Goal: Task Accomplishment & Management: Manage account settings

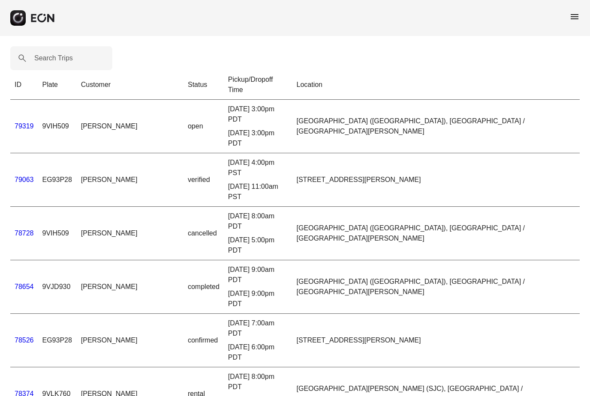
click at [27, 123] on link "79319" at bounding box center [24, 126] width 19 height 7
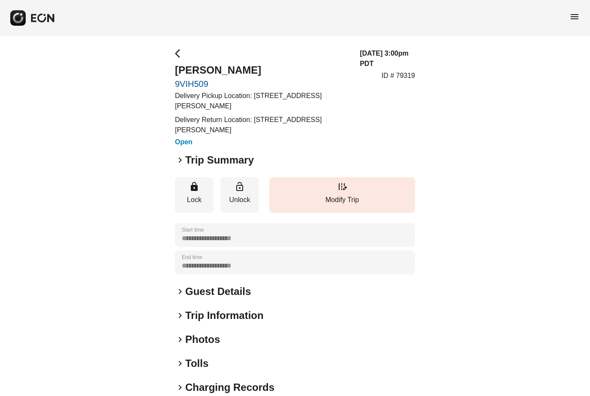
click at [179, 159] on span "keyboard_arrow_right" at bounding box center [180, 160] width 10 height 10
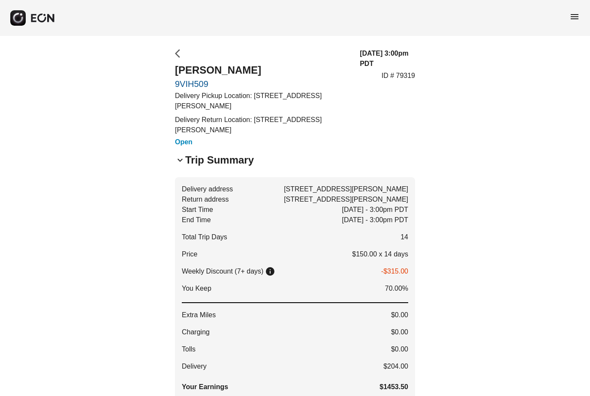
click at [180, 54] on span "arrow_back_ios" at bounding box center [180, 53] width 10 height 10
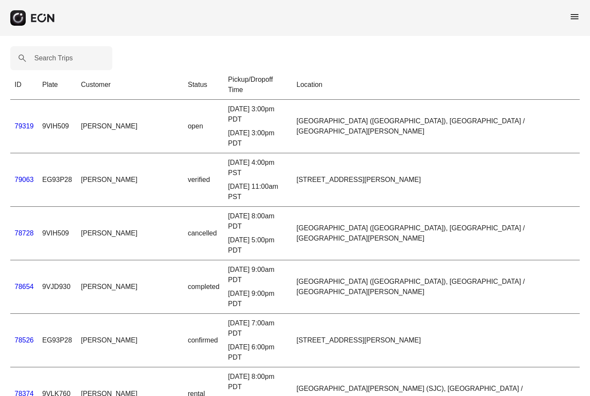
click at [27, 176] on link "79063" at bounding box center [24, 179] width 19 height 7
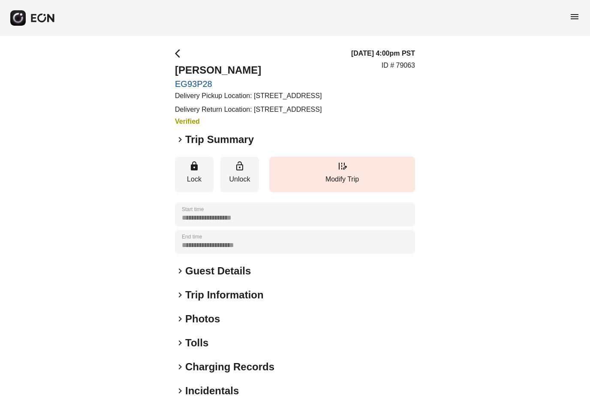
click at [178, 145] on span "keyboard_arrow_right" at bounding box center [180, 140] width 10 height 10
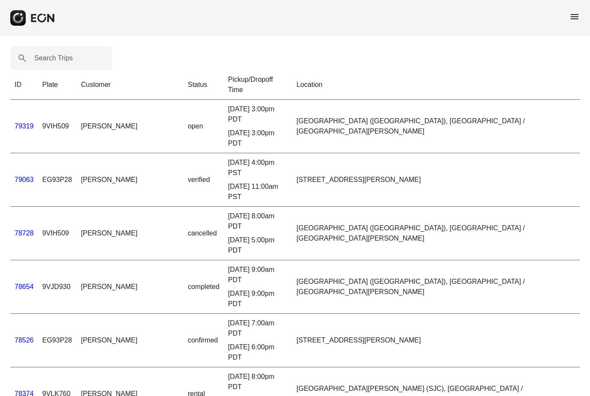
click at [27, 337] on link "78526" at bounding box center [24, 340] width 19 height 7
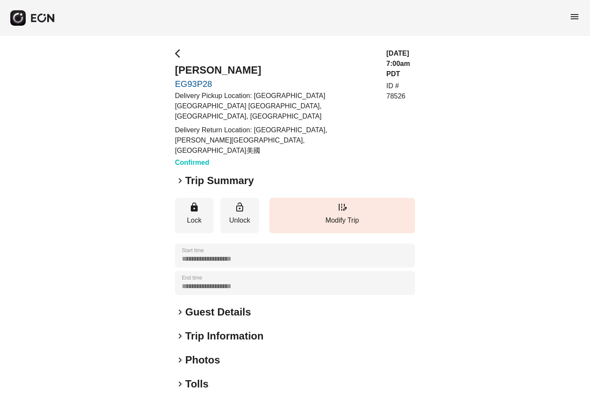
click at [182, 176] on span "keyboard_arrow_right" at bounding box center [180, 181] width 10 height 10
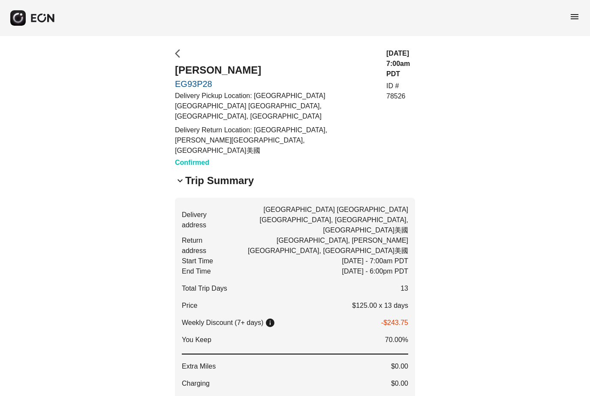
click at [179, 55] on span "arrow_back_ios" at bounding box center [180, 53] width 10 height 10
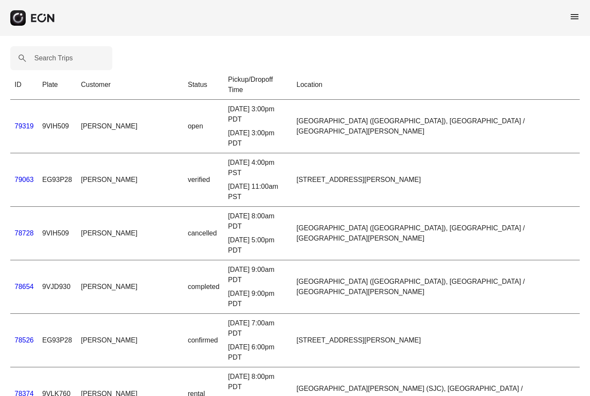
click at [28, 390] on link "78374" at bounding box center [24, 393] width 19 height 7
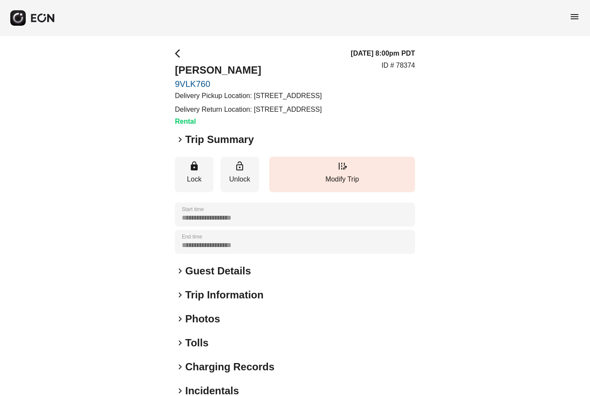
click at [178, 145] on span "keyboard_arrow_right" at bounding box center [180, 140] width 10 height 10
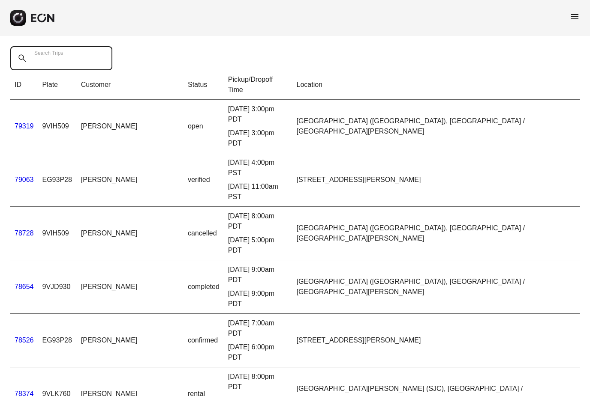
click at [89, 63] on Trips "Search Trips" at bounding box center [61, 58] width 102 height 24
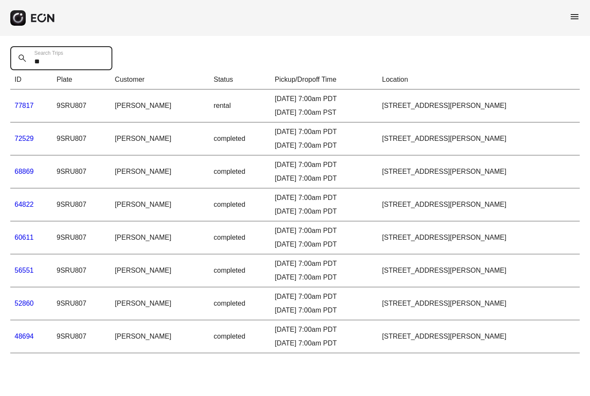
type Trips "*"
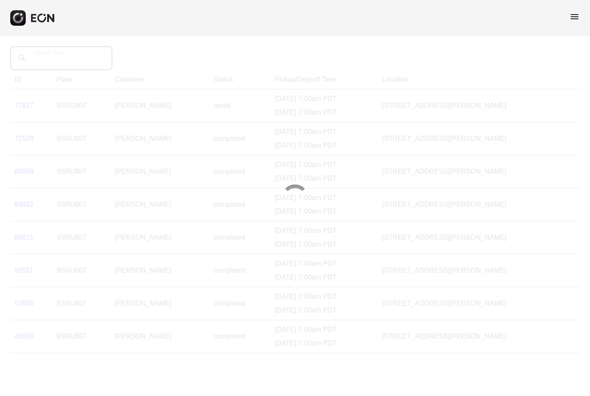
type Trips "*"
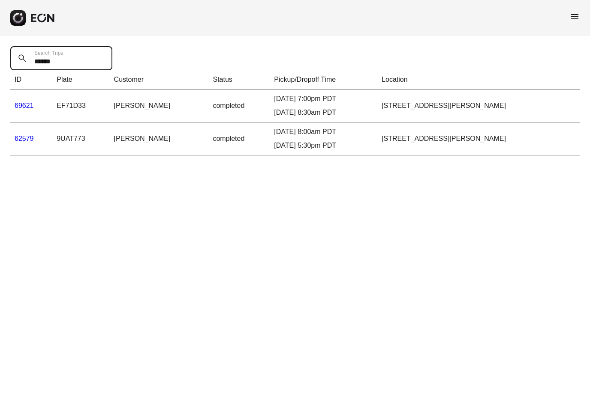
type Trips "******"
click at [27, 141] on link "62579" at bounding box center [24, 138] width 19 height 7
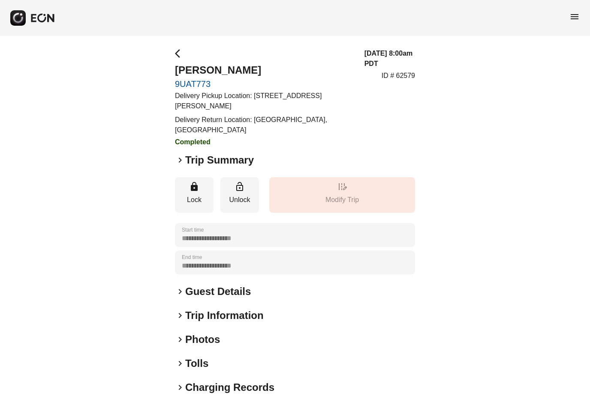
click at [179, 161] on span "keyboard_arrow_right" at bounding box center [180, 160] width 10 height 10
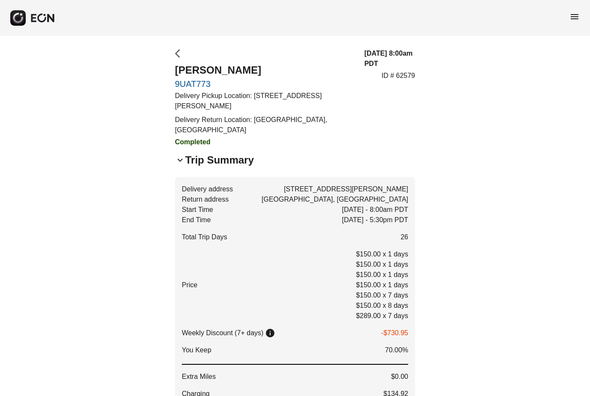
click at [176, 54] on span "arrow_back_ios" at bounding box center [180, 53] width 10 height 10
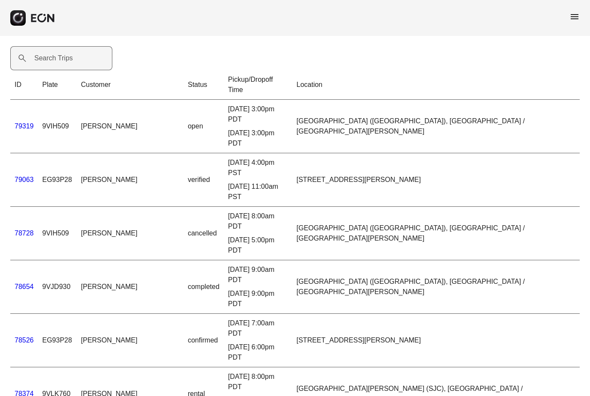
click at [63, 62] on label "Search Trips" at bounding box center [53, 58] width 39 height 10
click at [63, 62] on Trips "Search Trips" at bounding box center [61, 58] width 102 height 24
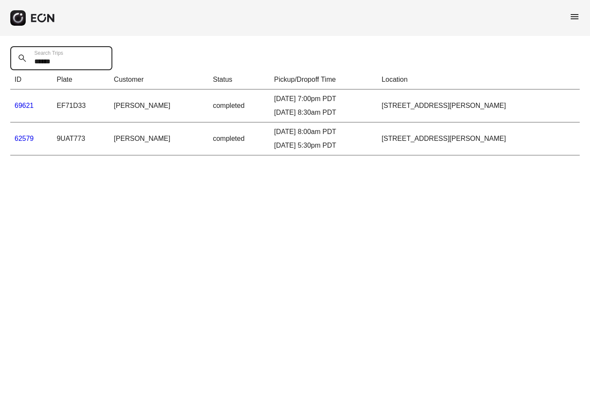
type Trips "******"
click at [23, 106] on link "69621" at bounding box center [24, 105] width 19 height 7
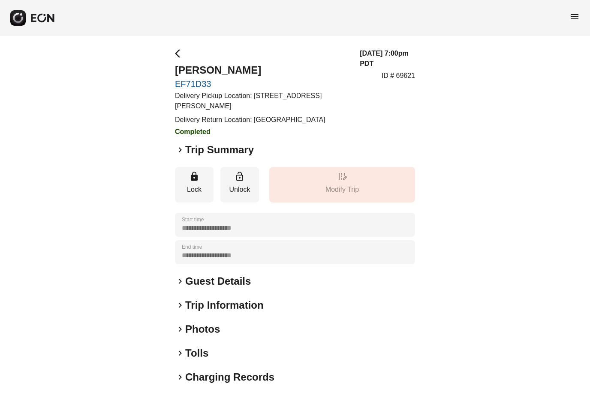
click at [179, 147] on span "keyboard_arrow_right" at bounding box center [180, 150] width 10 height 10
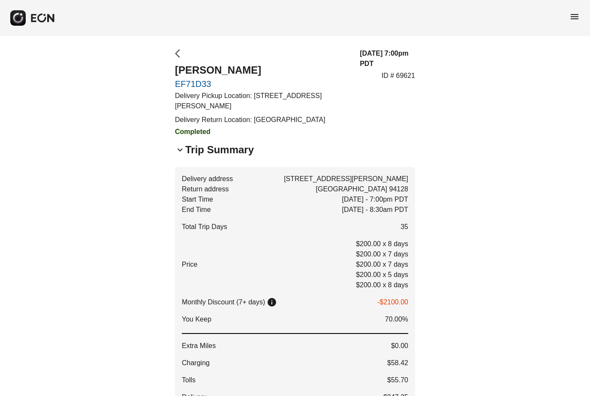
click at [177, 50] on span "arrow_back_ios" at bounding box center [180, 53] width 10 height 10
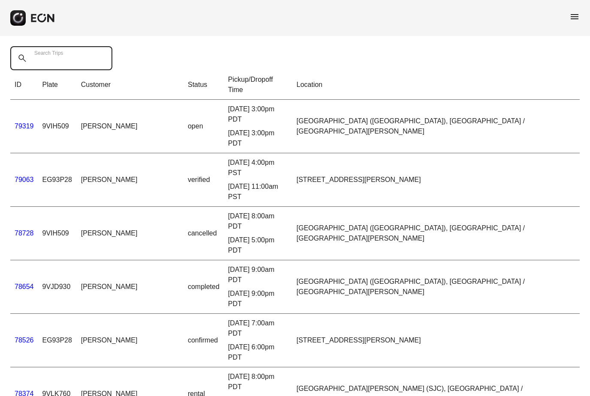
click at [73, 58] on Trips "Search Trips" at bounding box center [61, 58] width 102 height 24
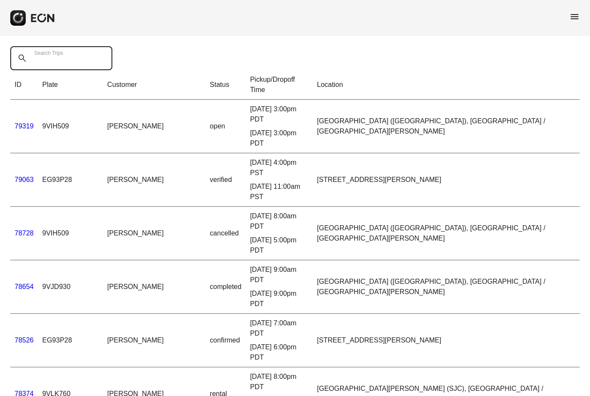
click at [80, 63] on Trips "Search Trips" at bounding box center [61, 58] width 102 height 24
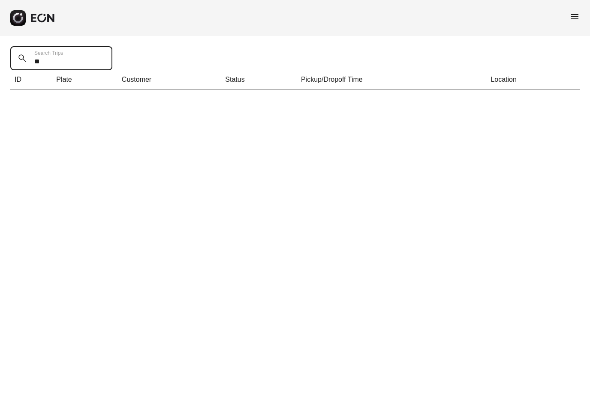
type Trips "*"
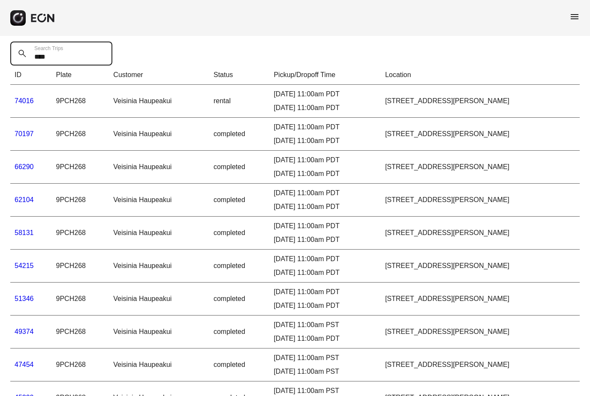
scroll to position [66, 0]
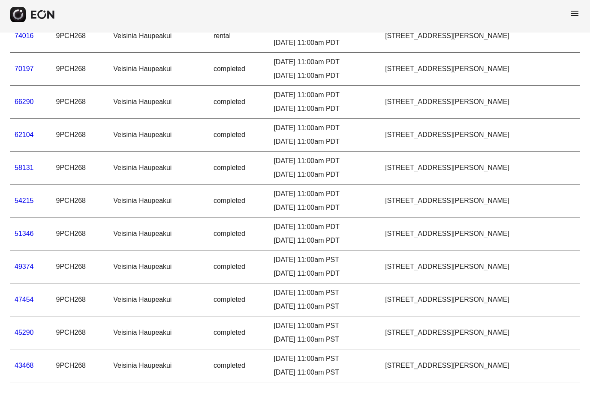
type Trips "****"
click at [24, 368] on link "43468" at bounding box center [24, 368] width 19 height 7
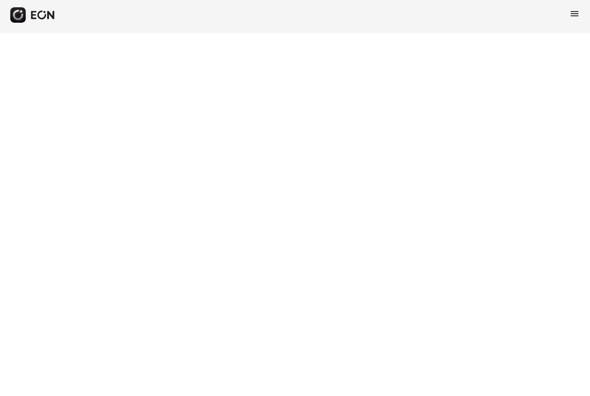
scroll to position [3, 0]
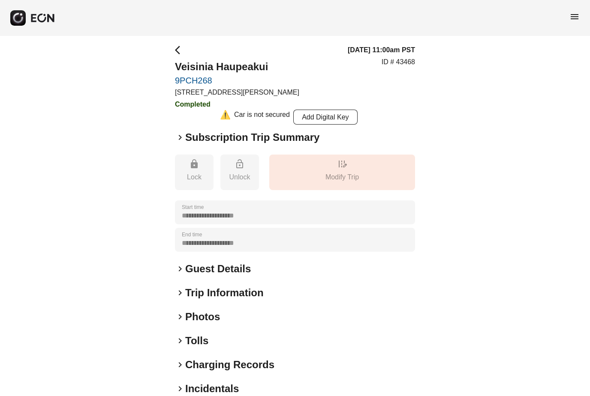
click at [177, 139] on span "keyboard_arrow_right" at bounding box center [180, 137] width 10 height 10
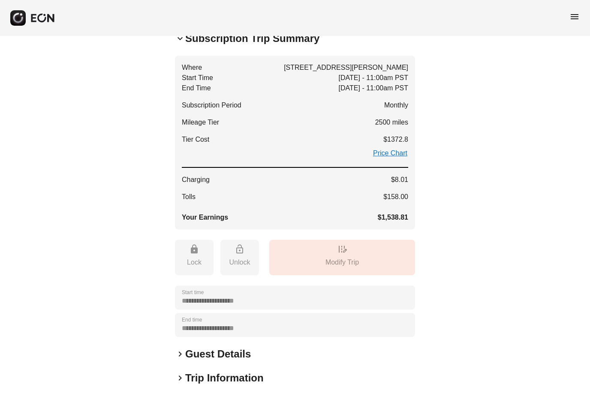
scroll to position [102, 0]
click at [179, 353] on span "keyboard_arrow_right" at bounding box center [180, 354] width 10 height 10
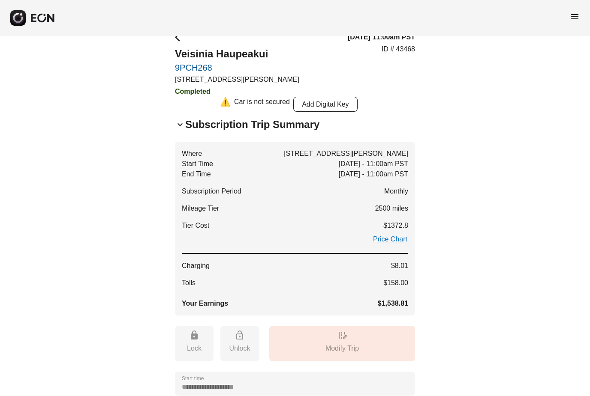
scroll to position [0, 0]
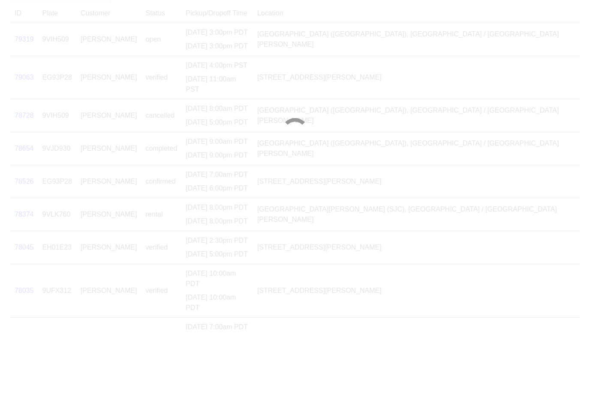
scroll to position [66, 0]
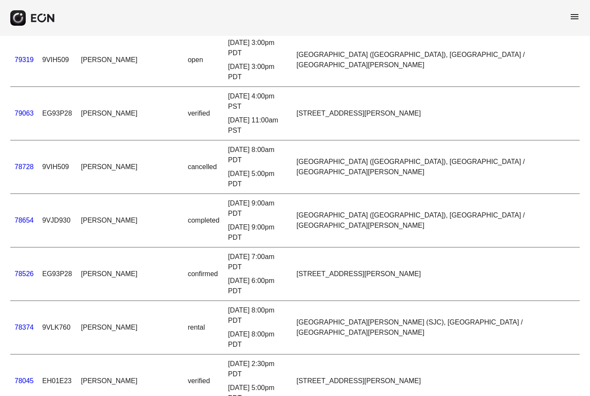
click at [574, 17] on span "menu" at bounding box center [574, 17] width 10 height 10
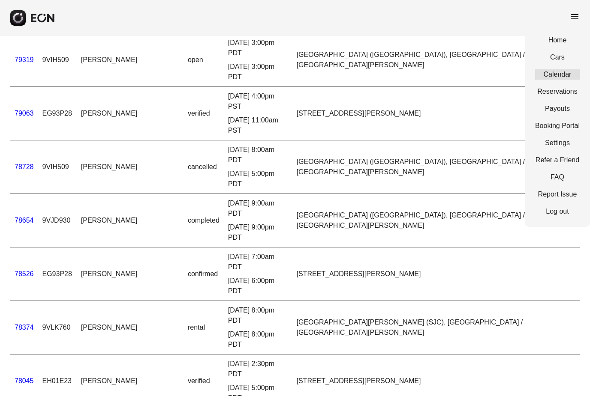
click at [555, 73] on link "Calendar" at bounding box center [557, 74] width 45 height 10
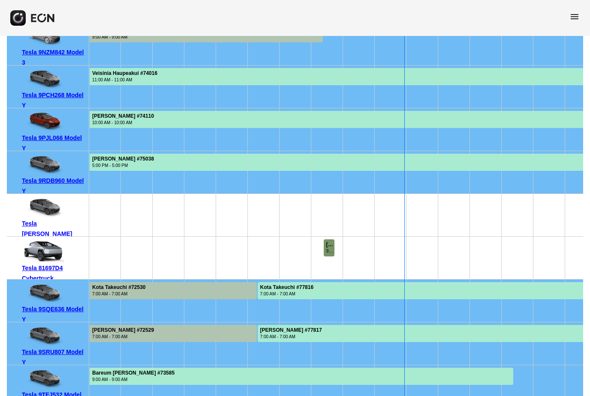
click at [331, 249] on div "9:00 AM - 6:00 PM" at bounding box center [330, 251] width 8 height 6
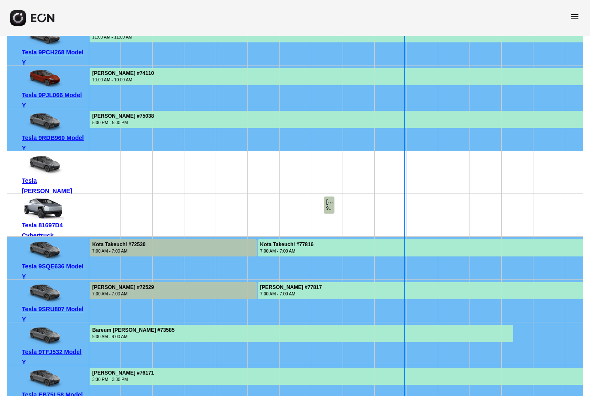
scroll to position [0, 286]
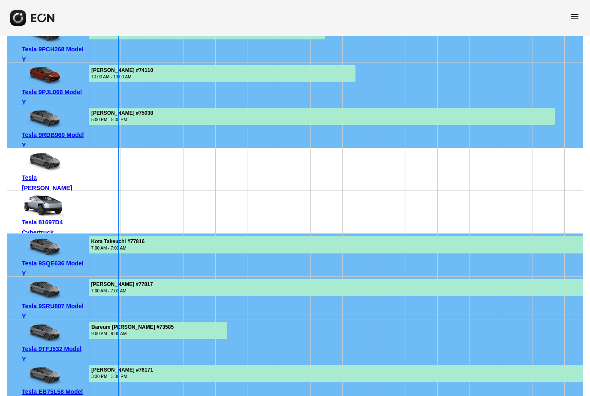
click at [574, 15] on span "menu" at bounding box center [574, 17] width 10 height 10
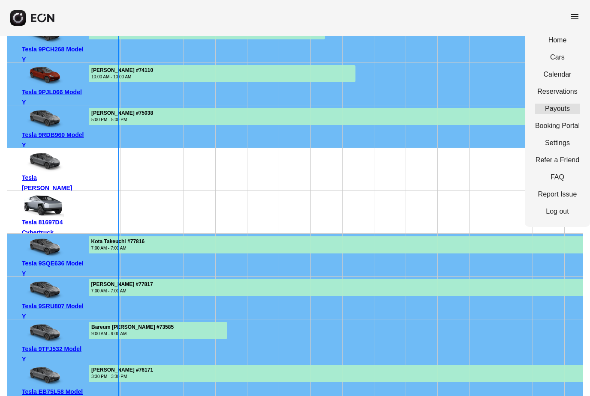
click at [555, 109] on link "Payouts" at bounding box center [557, 109] width 45 height 10
